Goal: Use online tool/utility: Utilize a website feature to perform a specific function

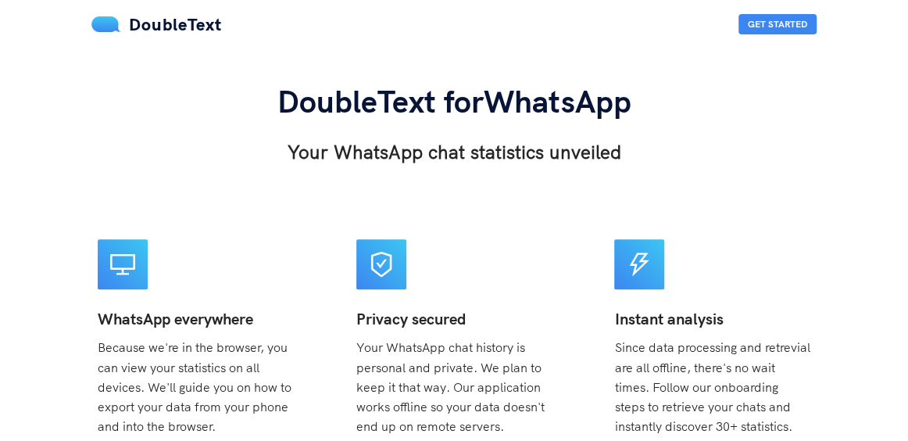
scroll to position [260, 0]
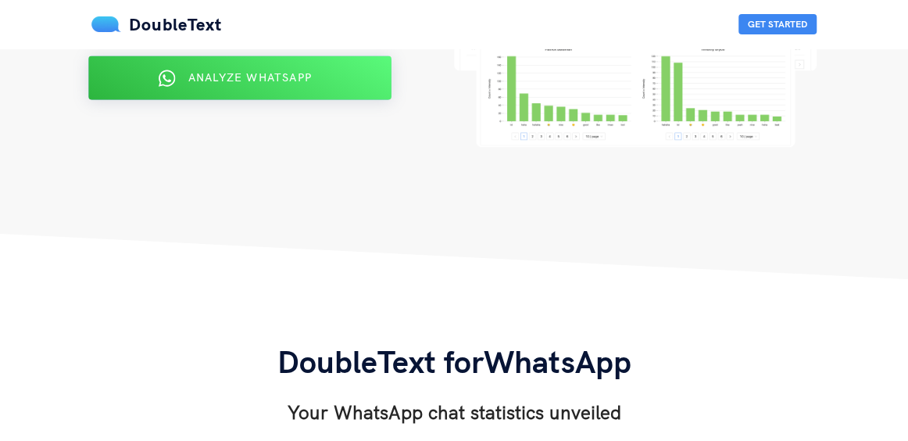
click at [243, 93] on button "Analyze WhatsApp" at bounding box center [239, 78] width 303 height 44
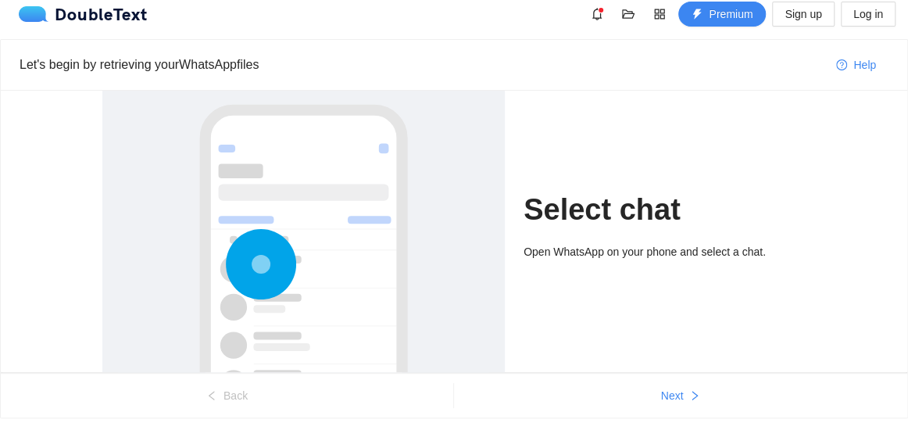
scroll to position [46, 0]
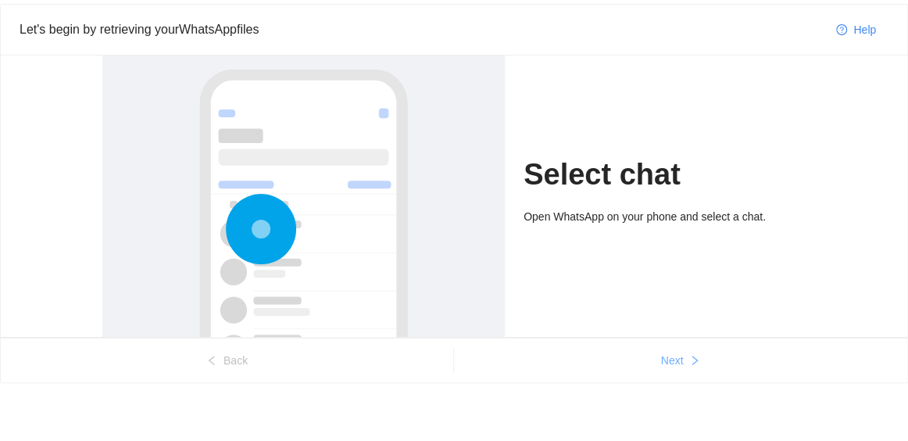
click at [676, 353] on span "Next" at bounding box center [672, 360] width 23 height 17
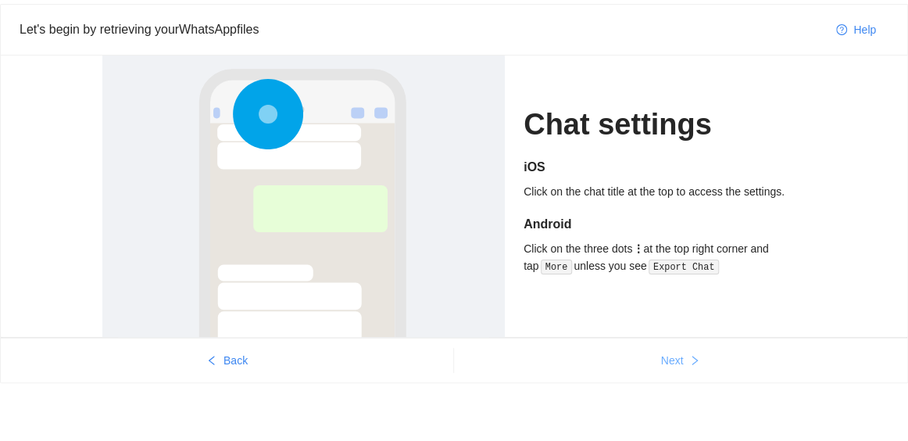
click at [676, 353] on span "Next" at bounding box center [672, 360] width 23 height 17
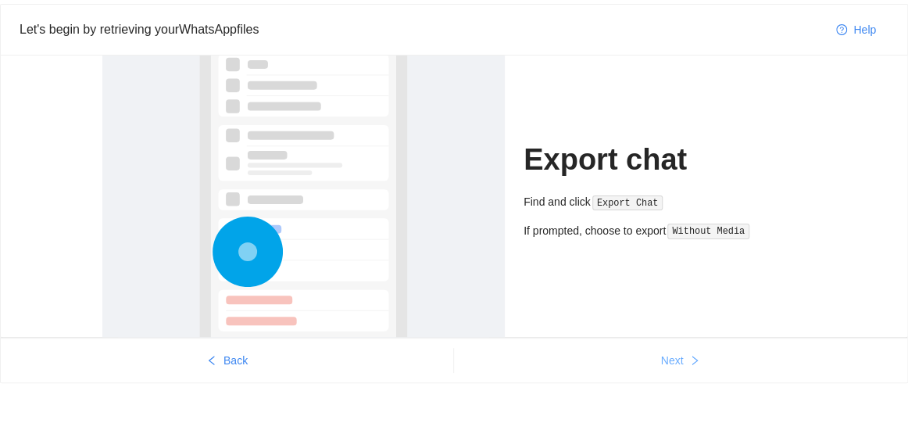
click at [676, 353] on span "Next" at bounding box center [672, 360] width 23 height 17
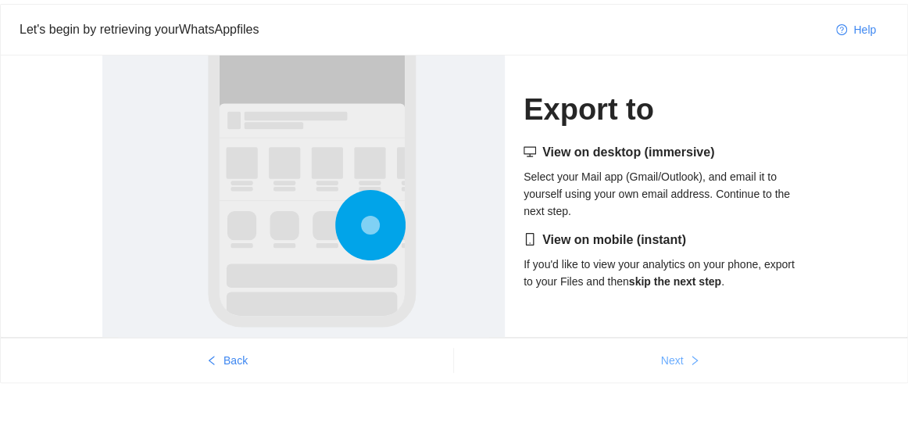
click at [676, 353] on span "Next" at bounding box center [672, 360] width 23 height 17
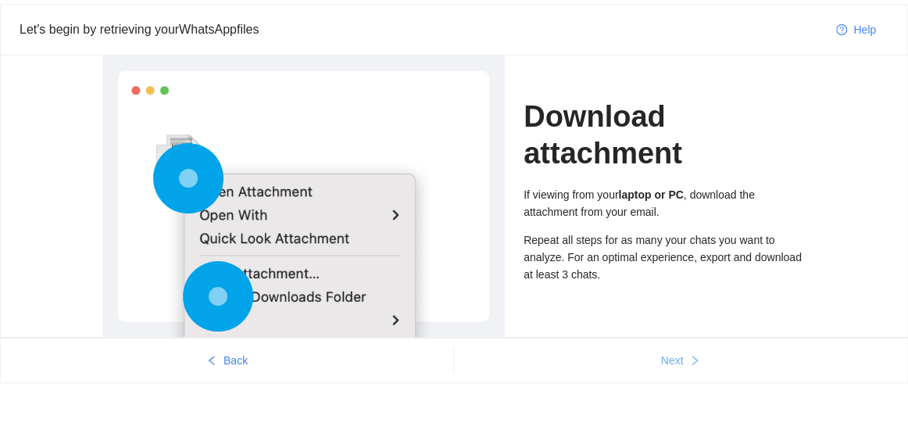
click at [676, 354] on span "Next" at bounding box center [672, 360] width 23 height 17
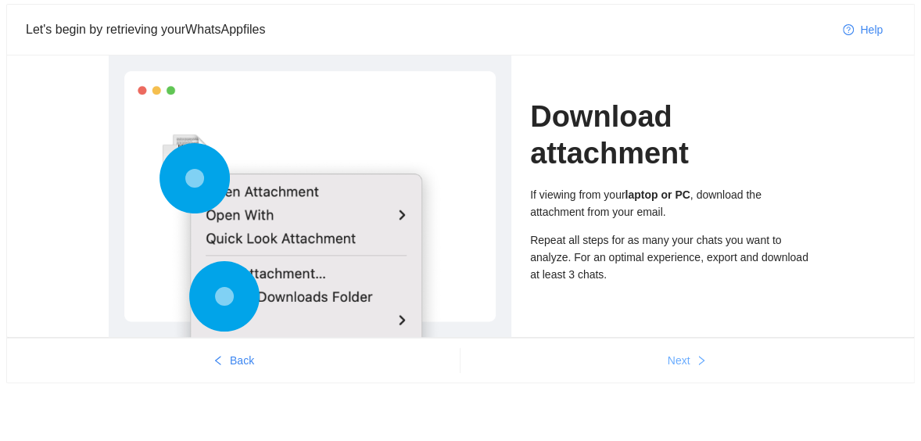
scroll to position [0, 0]
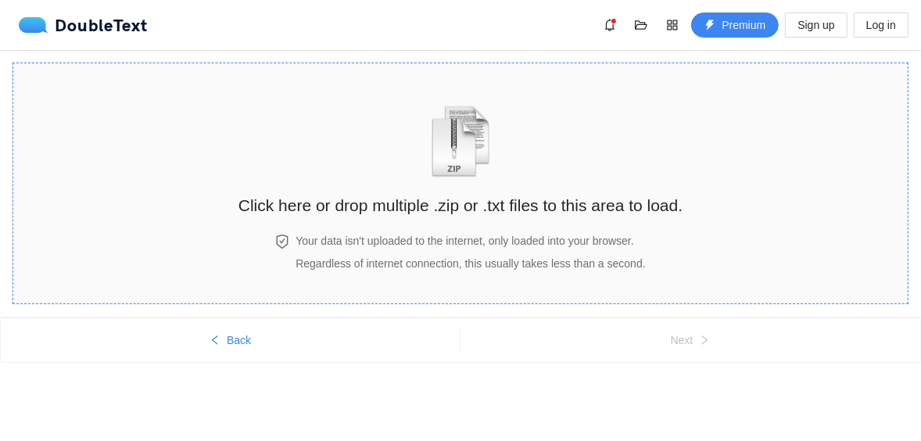
click at [431, 174] on img "zipOrTextIcon" at bounding box center [460, 142] width 73 height 72
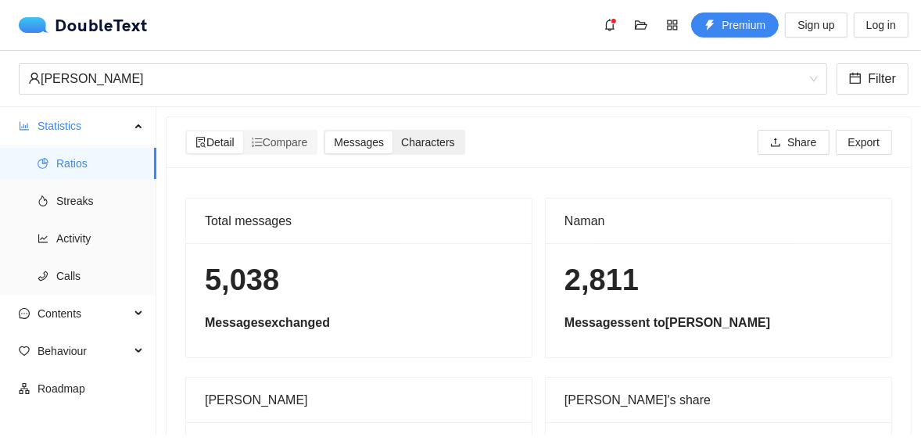
click at [431, 141] on span "Characters" at bounding box center [427, 142] width 53 height 13
click at [392, 131] on input "Characters" at bounding box center [392, 131] width 0 height 0
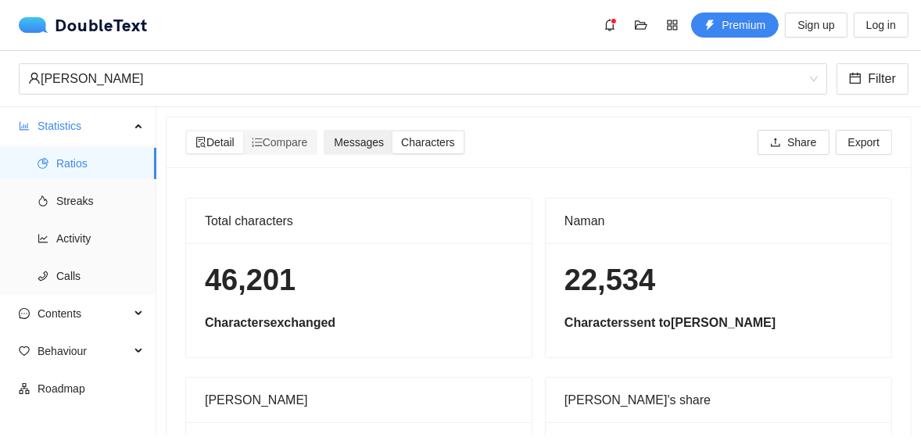
click at [355, 141] on span "Messages" at bounding box center [359, 142] width 50 height 13
click at [325, 131] on input "Messages" at bounding box center [325, 131] width 0 height 0
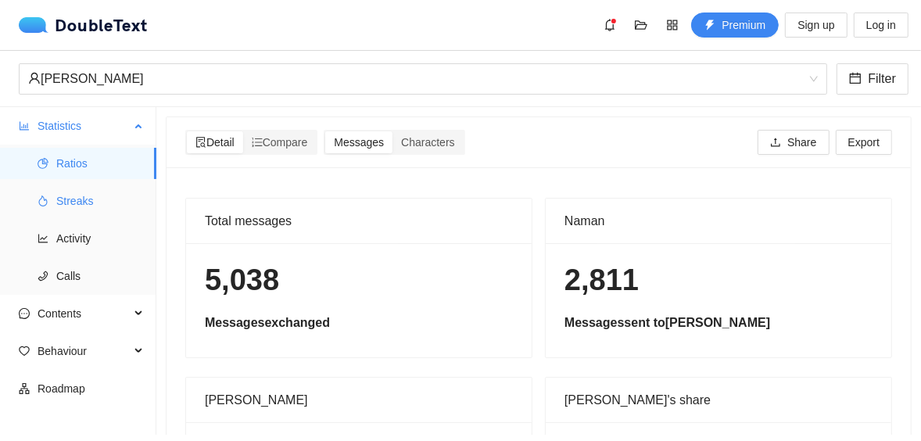
click at [77, 204] on span "Streaks" at bounding box center [100, 200] width 88 height 31
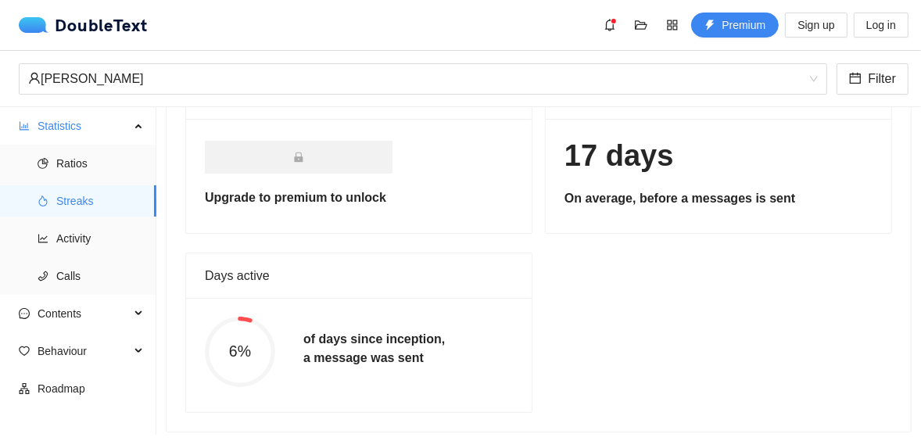
scroll to position [310, 0]
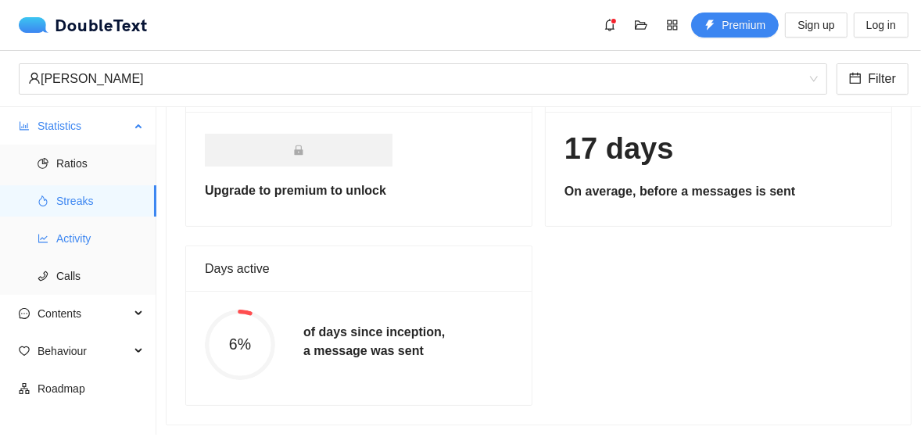
click at [75, 238] on span "Activity" at bounding box center [100, 238] width 88 height 31
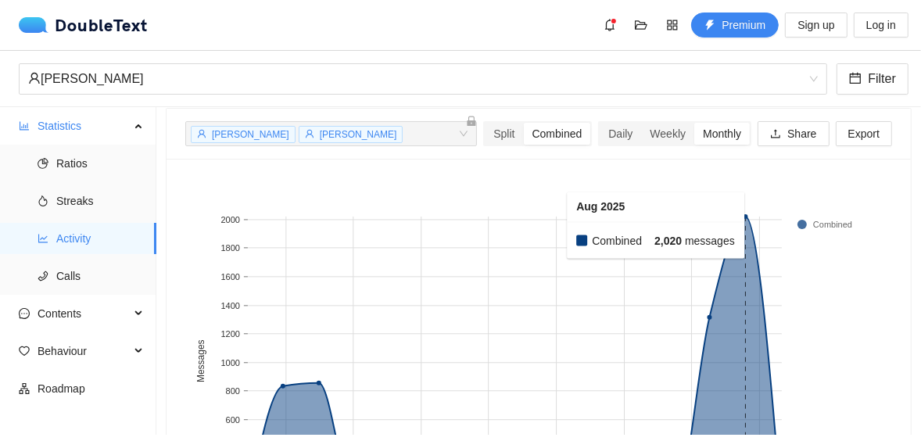
scroll to position [226, 0]
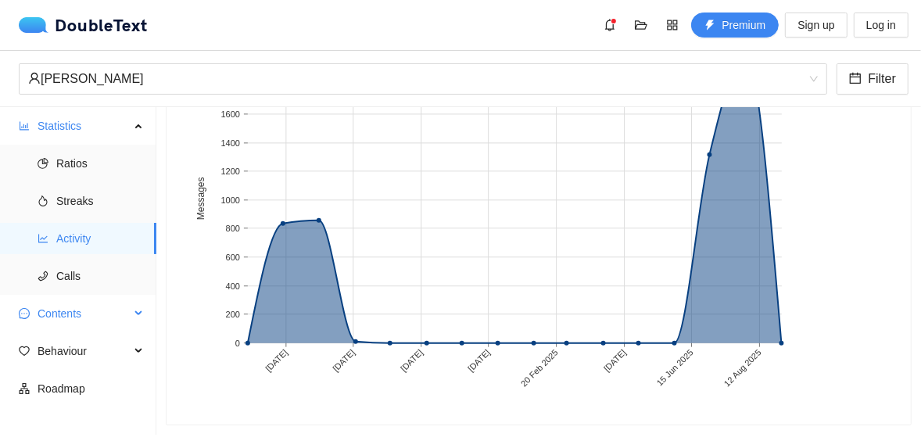
click at [74, 306] on span "Contents" at bounding box center [84, 313] width 92 height 31
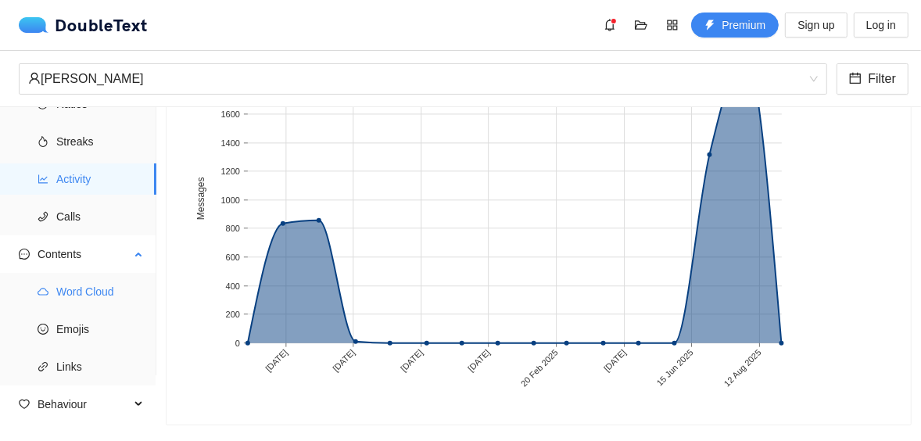
scroll to position [81, 0]
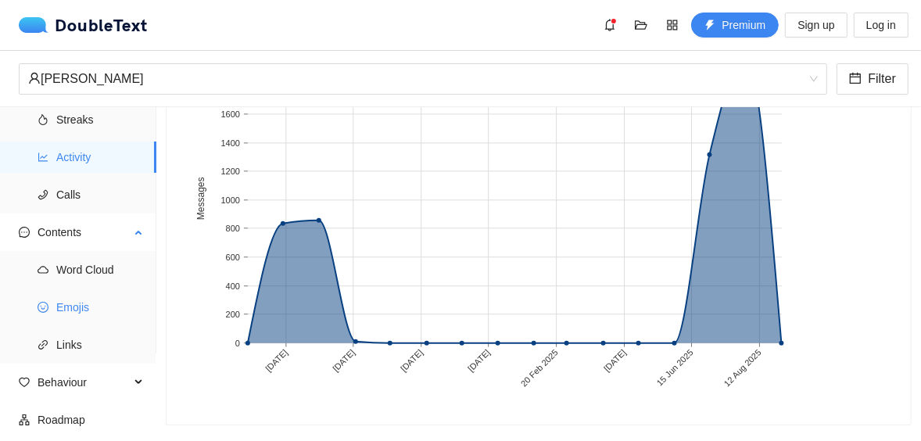
click at [74, 303] on span "Emojis" at bounding box center [100, 307] width 88 height 31
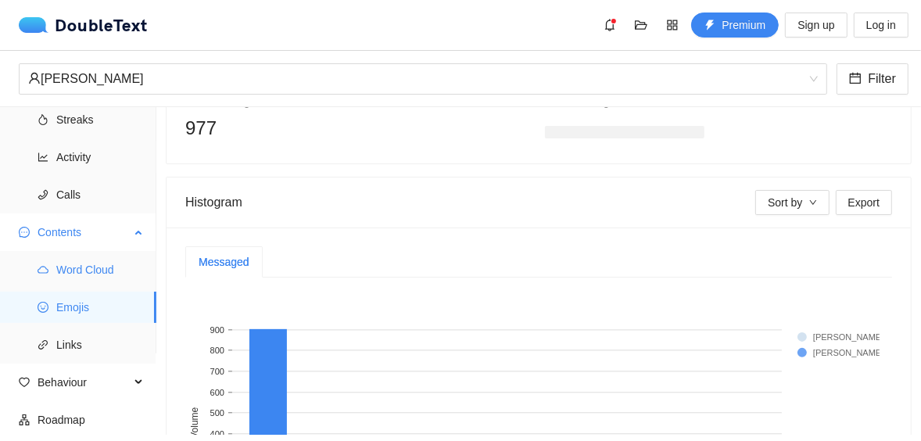
click at [81, 278] on span "Word Cloud" at bounding box center [100, 269] width 88 height 31
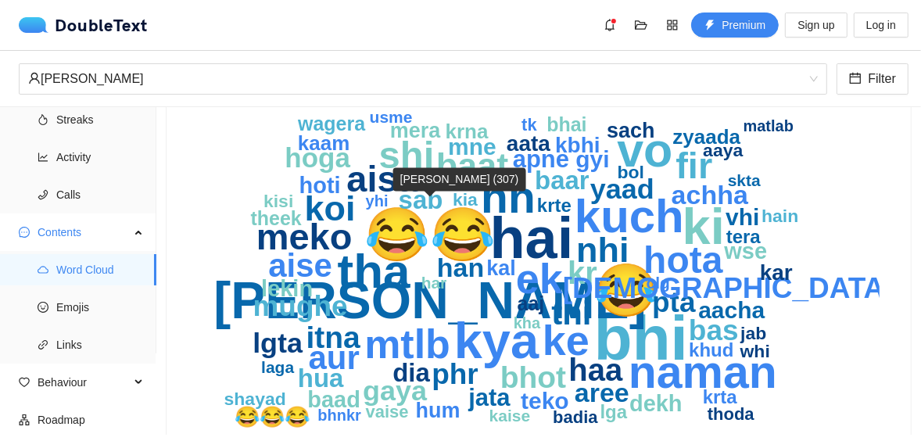
scroll to position [198, 0]
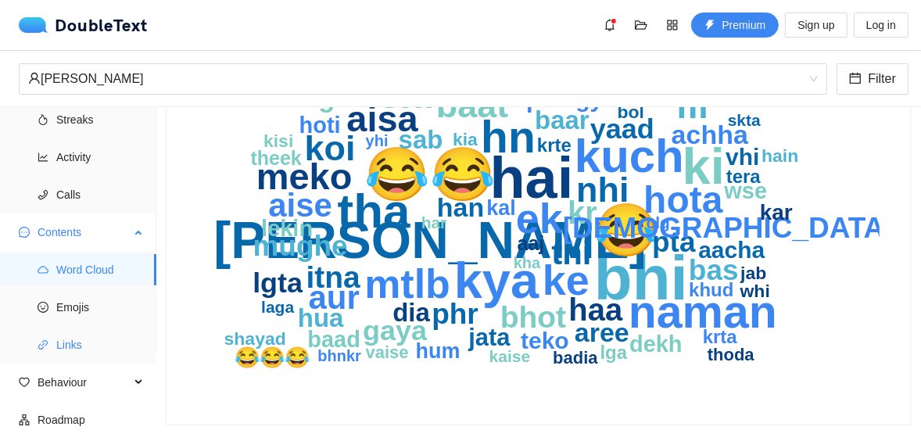
click at [65, 342] on span "Links" at bounding box center [100, 344] width 88 height 31
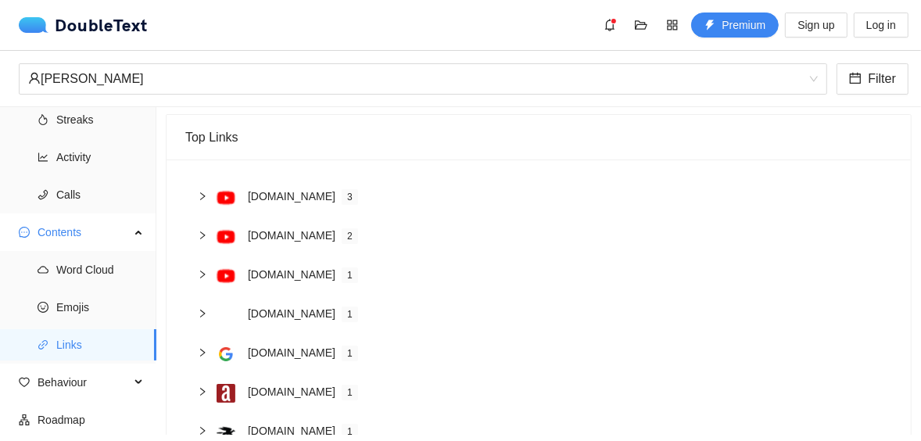
scroll to position [296, 0]
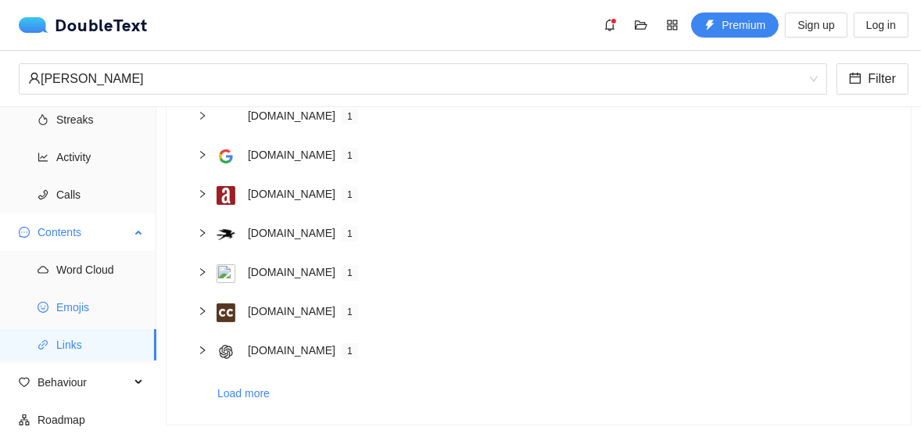
click at [108, 304] on span "Emojis" at bounding box center [100, 307] width 88 height 31
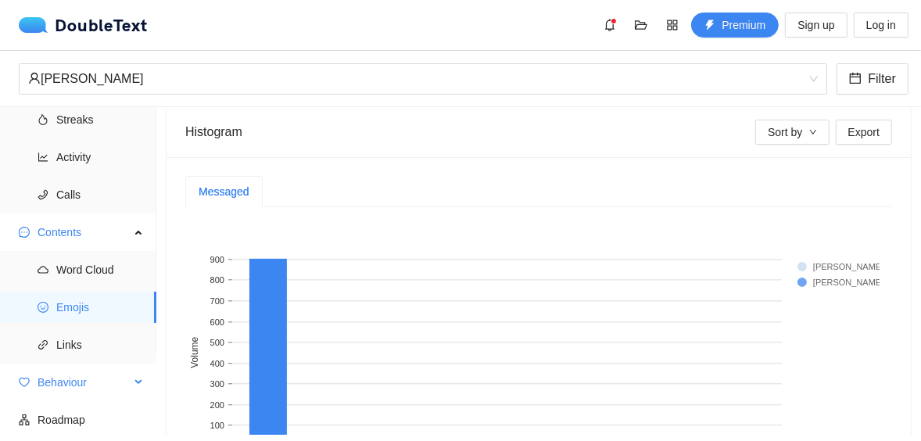
click at [91, 381] on span "Behaviour" at bounding box center [84, 382] width 92 height 31
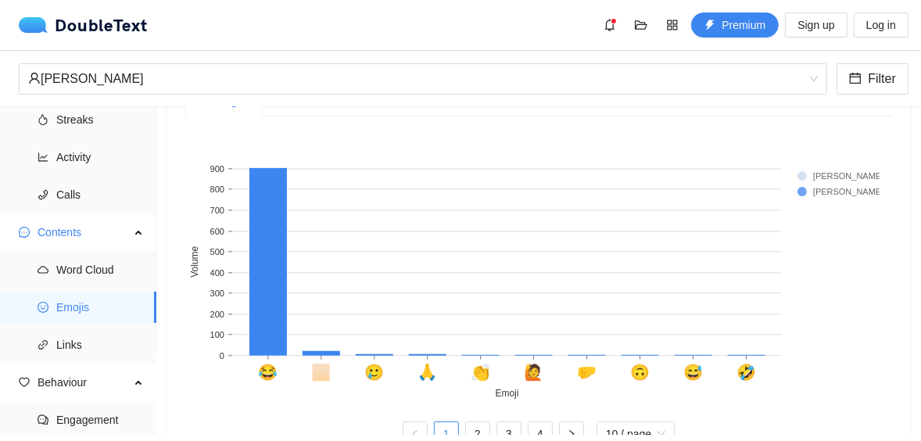
scroll to position [437, 0]
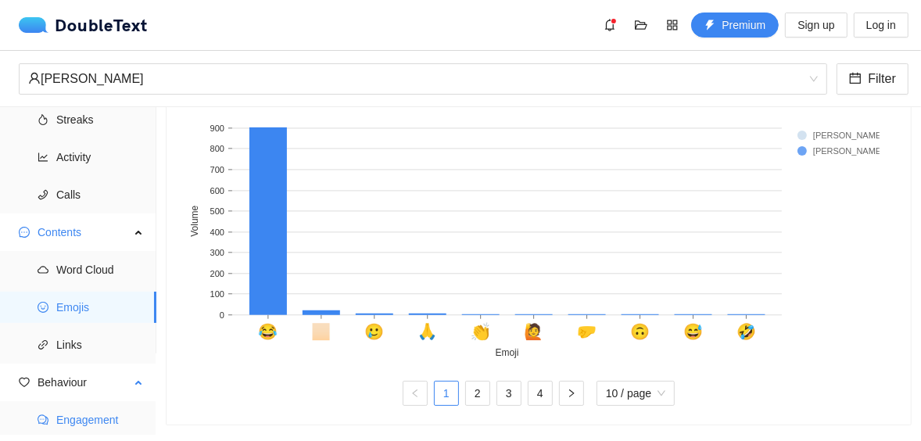
click at [117, 410] on span "Engagement" at bounding box center [100, 419] width 88 height 31
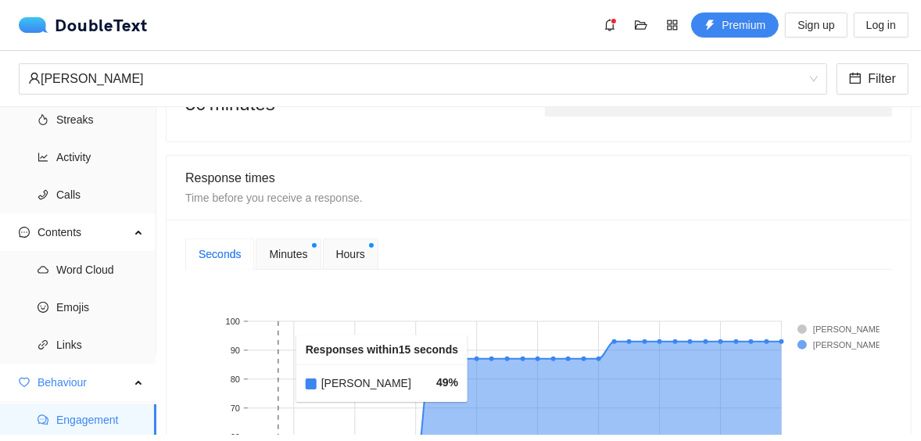
scroll to position [461, 0]
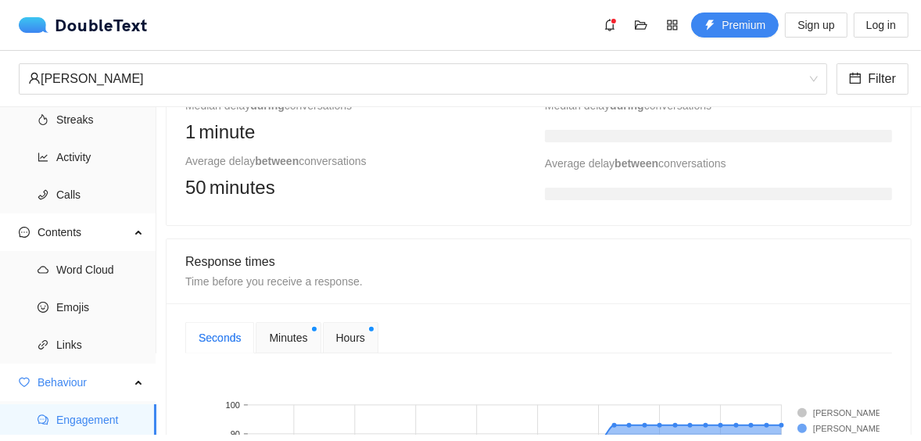
click at [297, 332] on span "Minutes" at bounding box center [288, 337] width 38 height 17
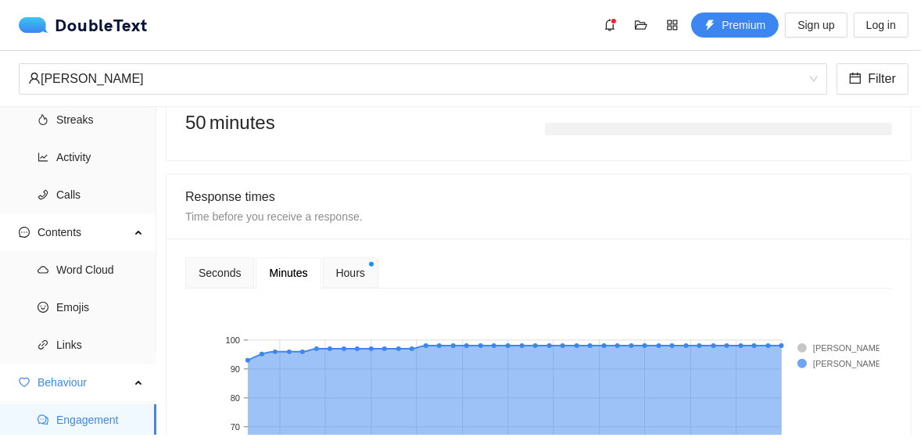
scroll to position [548, 0]
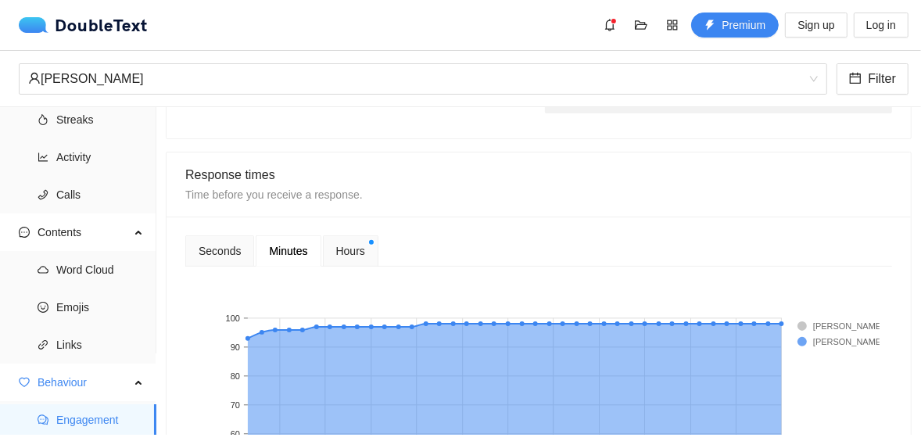
click at [355, 246] on span "Hours" at bounding box center [350, 250] width 29 height 17
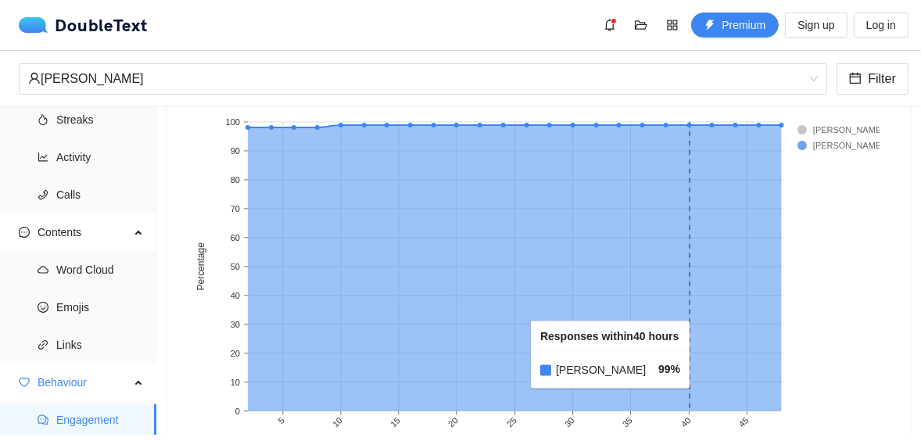
scroll to position [722, 0]
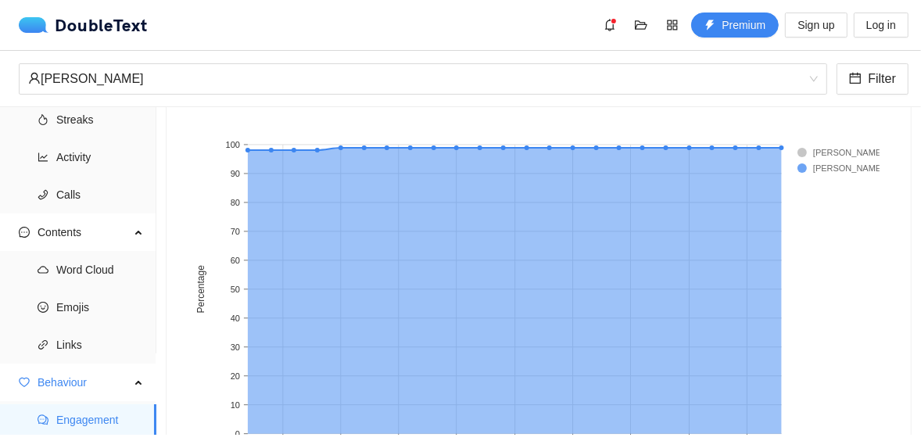
click at [800, 163] on rect at bounding box center [828, 168] width 63 height 16
click at [803, 140] on rect at bounding box center [532, 301] width 694 height 391
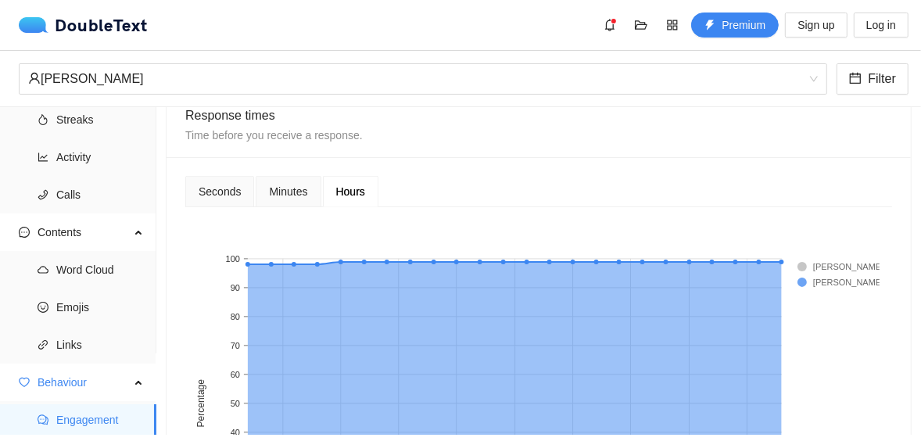
scroll to position [548, 0]
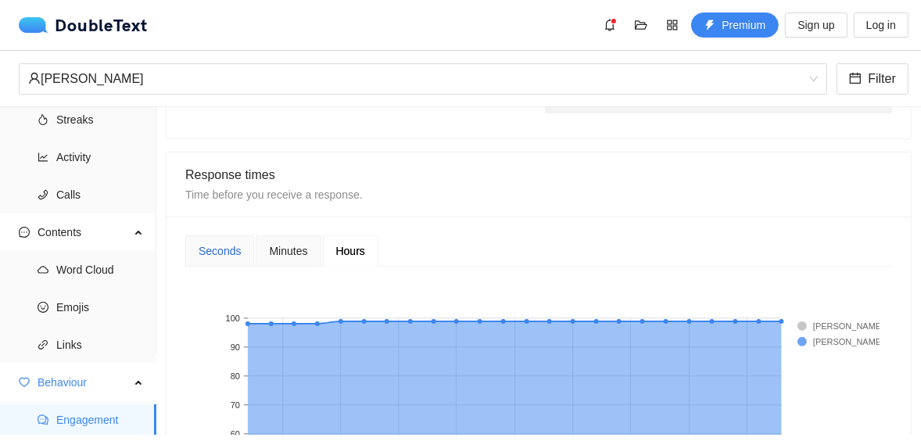
click at [217, 242] on div "Seconds" at bounding box center [220, 250] width 42 height 17
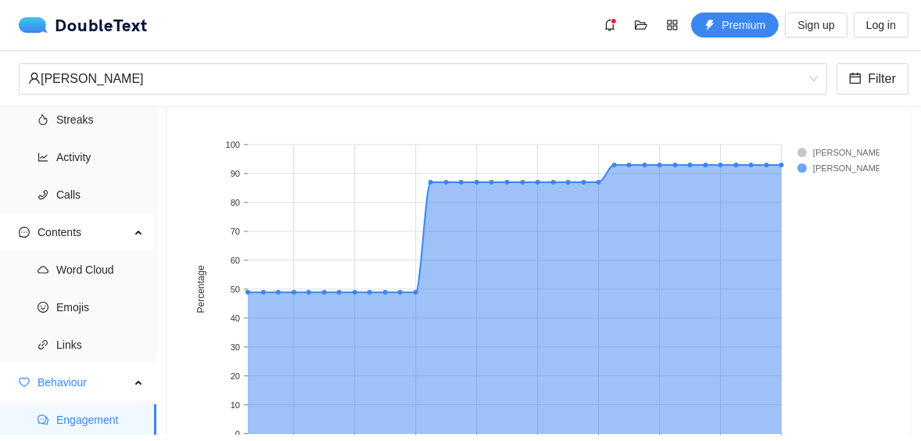
scroll to position [635, 0]
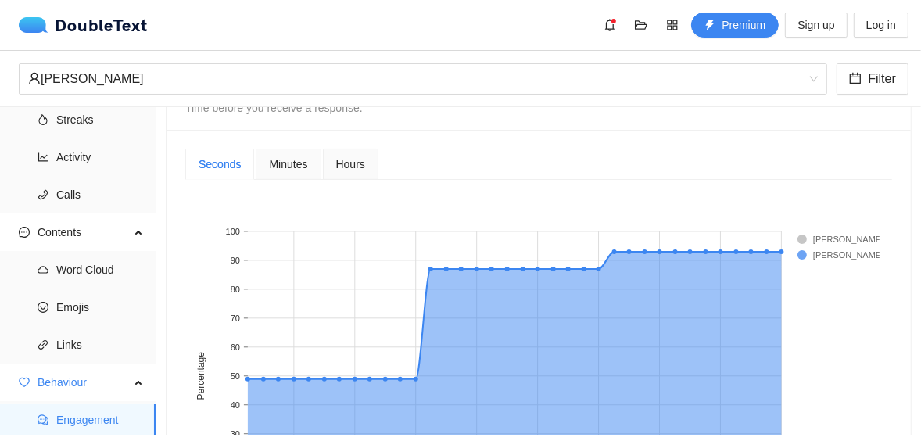
click at [331, 163] on div "Hours" at bounding box center [351, 164] width 56 height 31
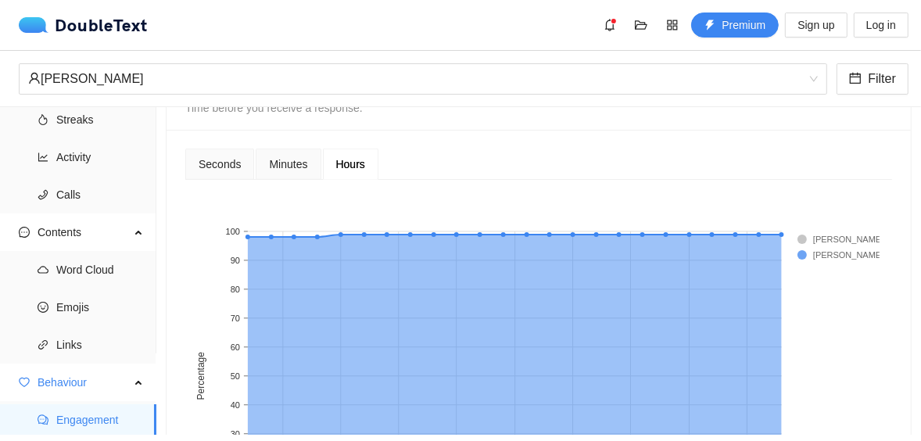
scroll to position [374, 0]
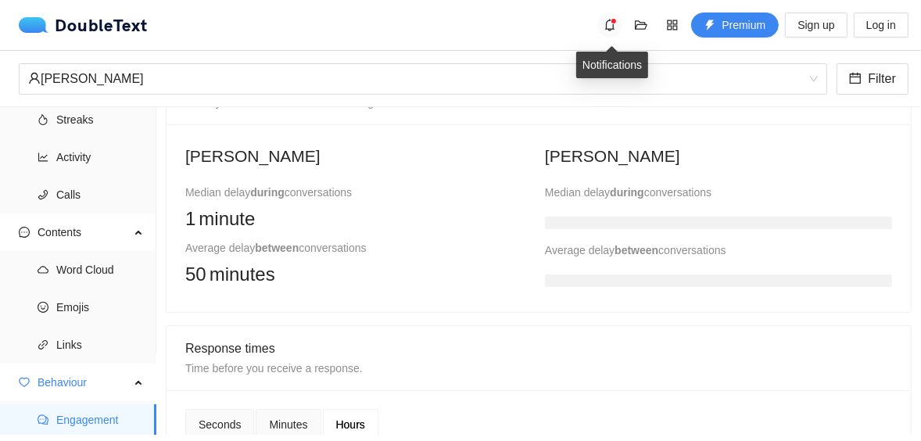
click at [605, 24] on span "bell" at bounding box center [609, 25] width 23 height 13
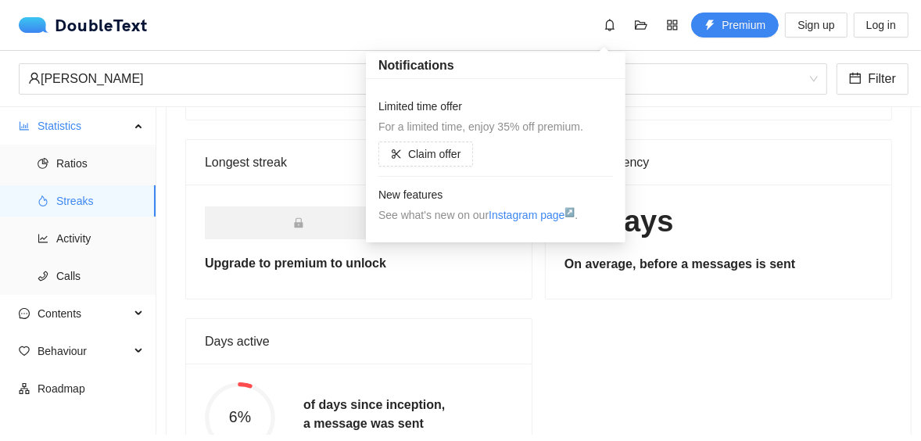
scroll to position [320, 0]
